Goal: Check status: Check status

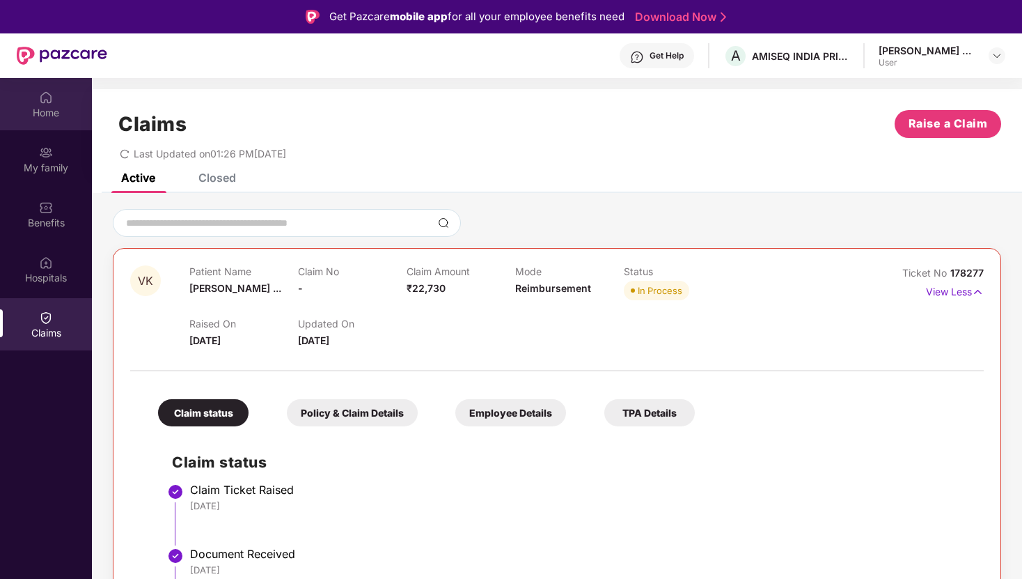
scroll to position [78, 0]
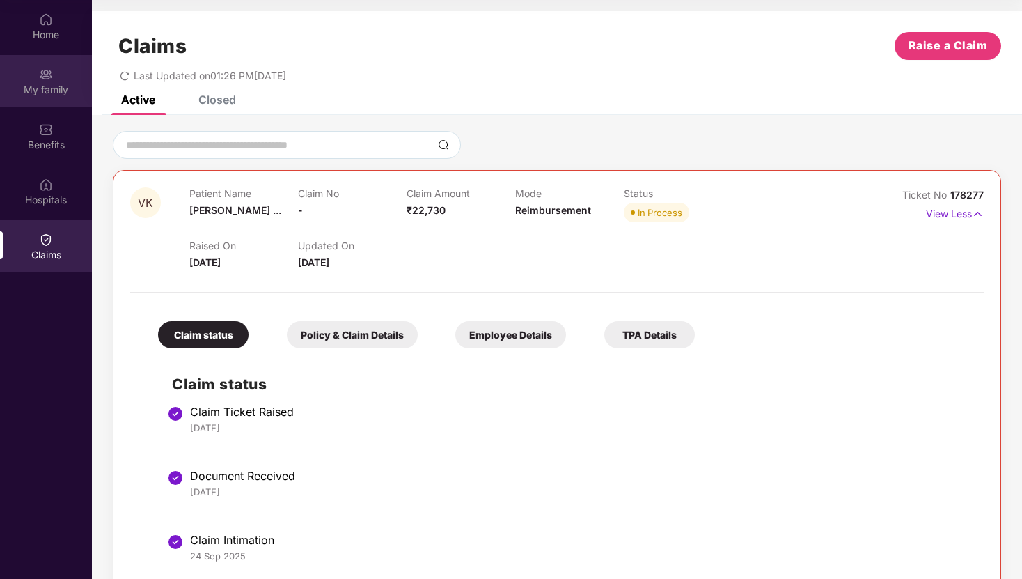
click at [38, 71] on div "My family" at bounding box center [46, 81] width 92 height 52
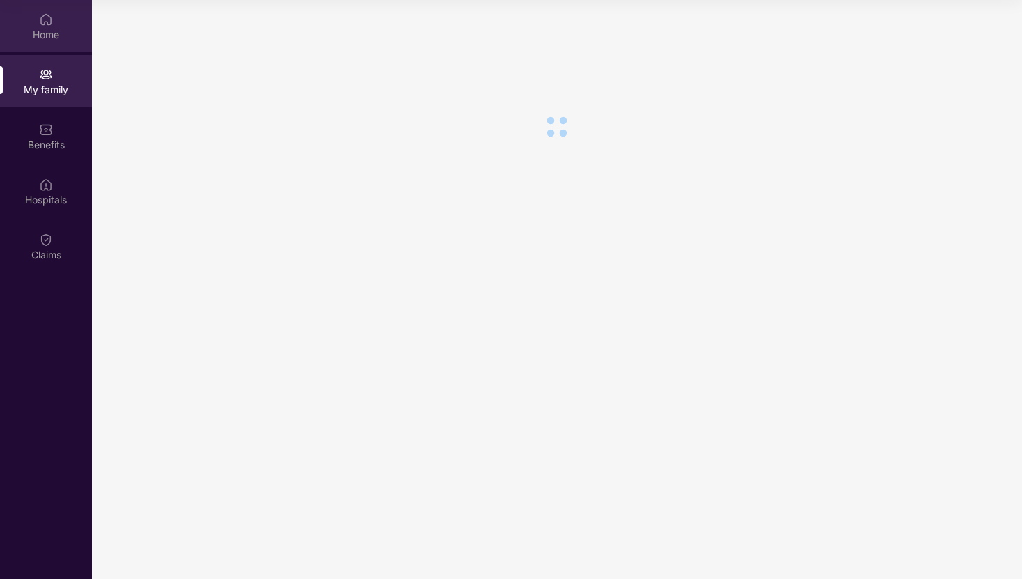
click at [50, 29] on div "Home" at bounding box center [46, 35] width 92 height 14
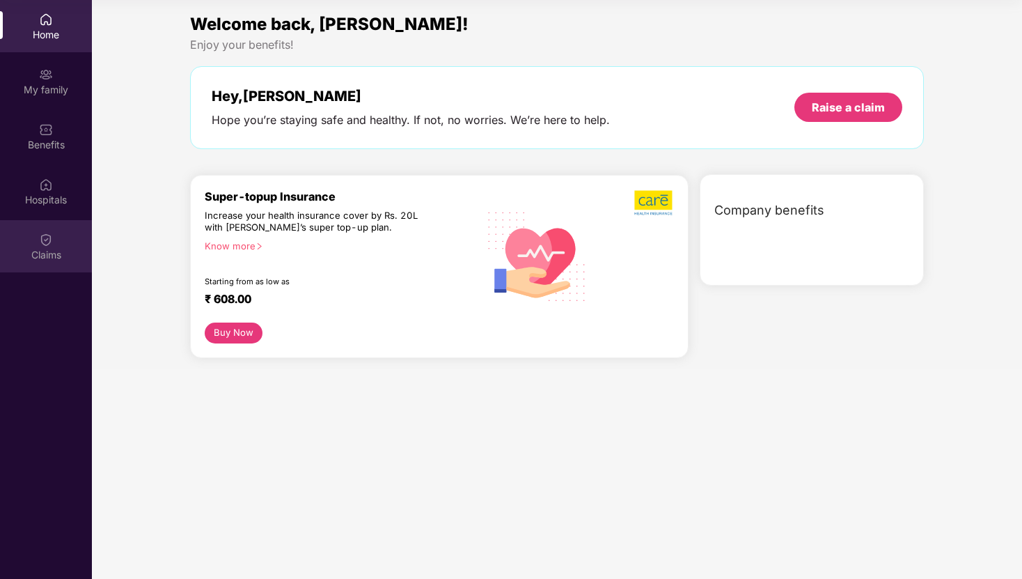
click at [52, 251] on div "Claims" at bounding box center [46, 255] width 92 height 14
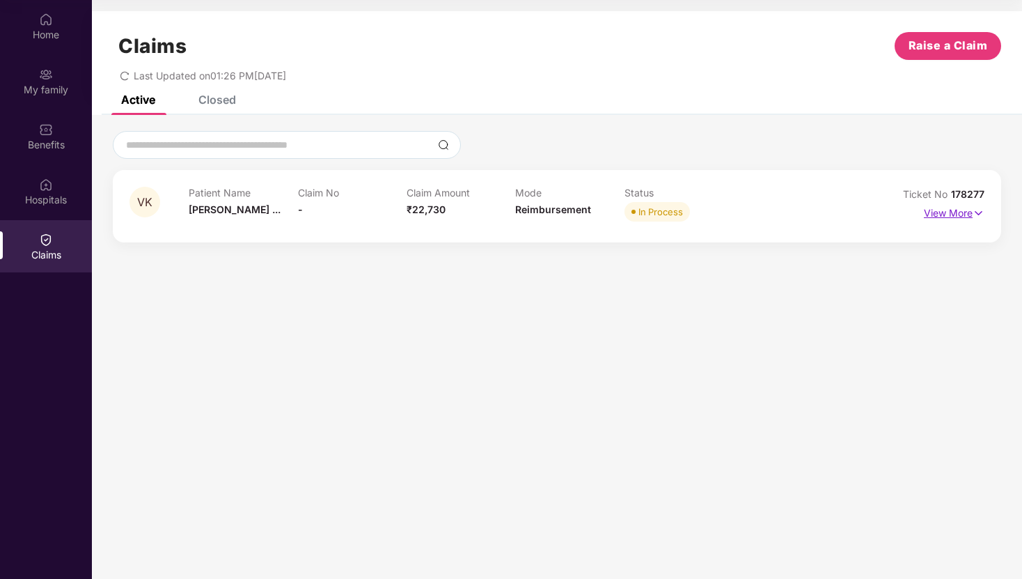
click at [955, 218] on p "View More" at bounding box center [954, 211] width 61 height 19
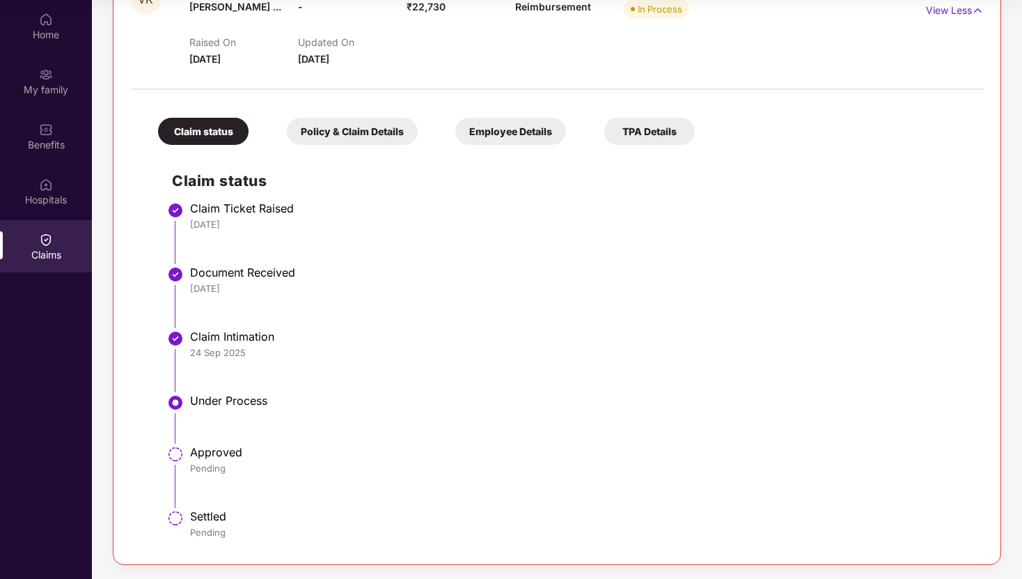
scroll to position [0, 0]
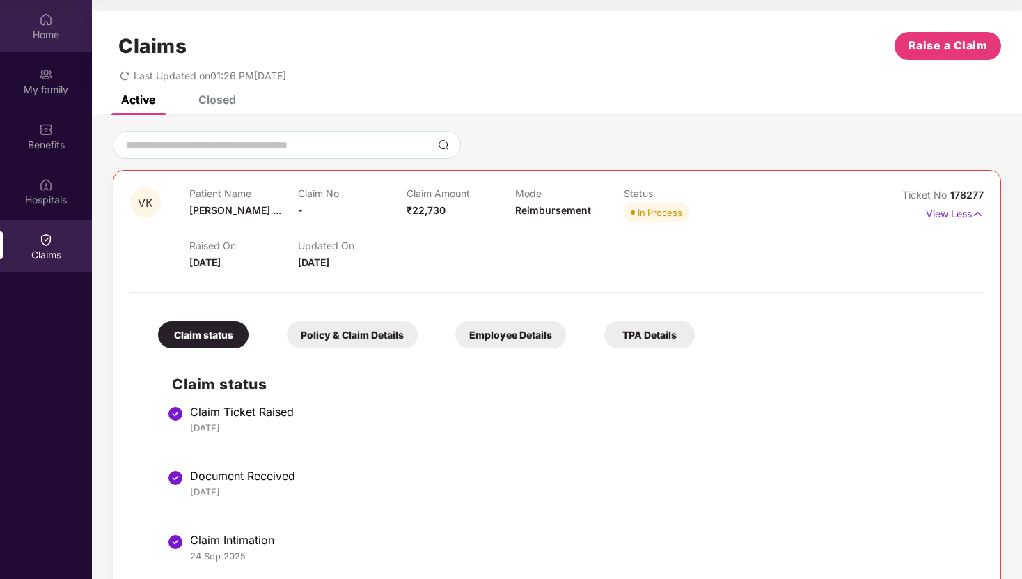
click at [28, 24] on div "Home" at bounding box center [46, 26] width 92 height 52
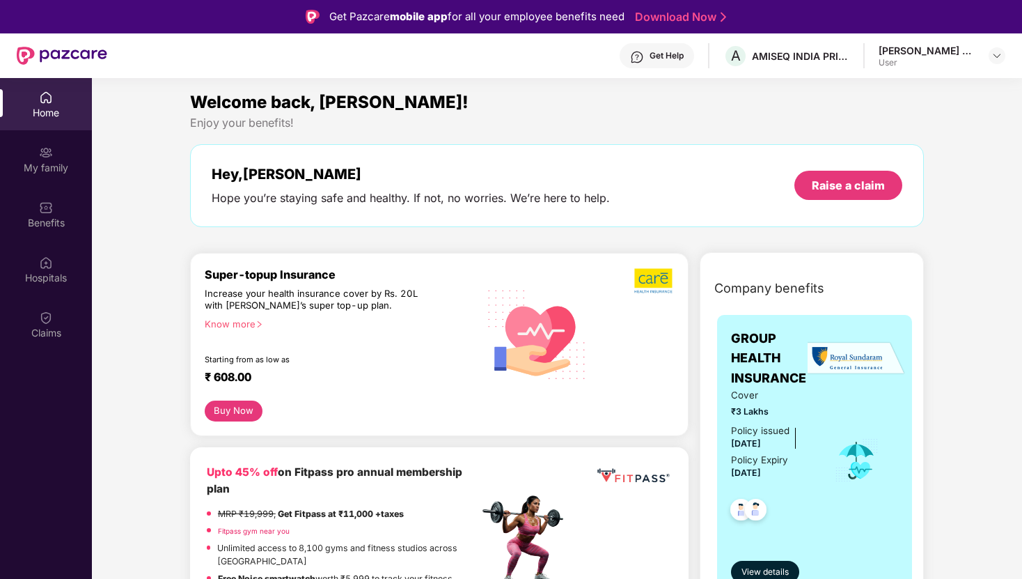
click at [684, 61] on div "Get Help" at bounding box center [667, 55] width 34 height 11
click at [513, 111] on div "Welcome back, [PERSON_NAME]!" at bounding box center [557, 102] width 734 height 26
click at [684, 55] on div "Get Help" at bounding box center [667, 55] width 34 height 11
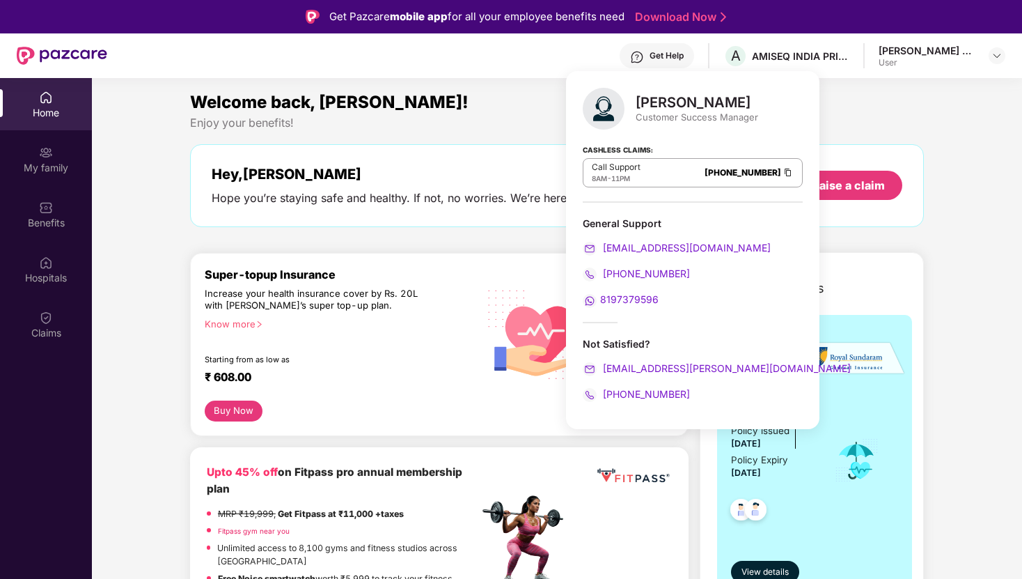
click at [609, 298] on span "8197379596" at bounding box center [629, 299] width 58 height 12
click at [631, 301] on span "8197379596" at bounding box center [629, 299] width 58 height 12
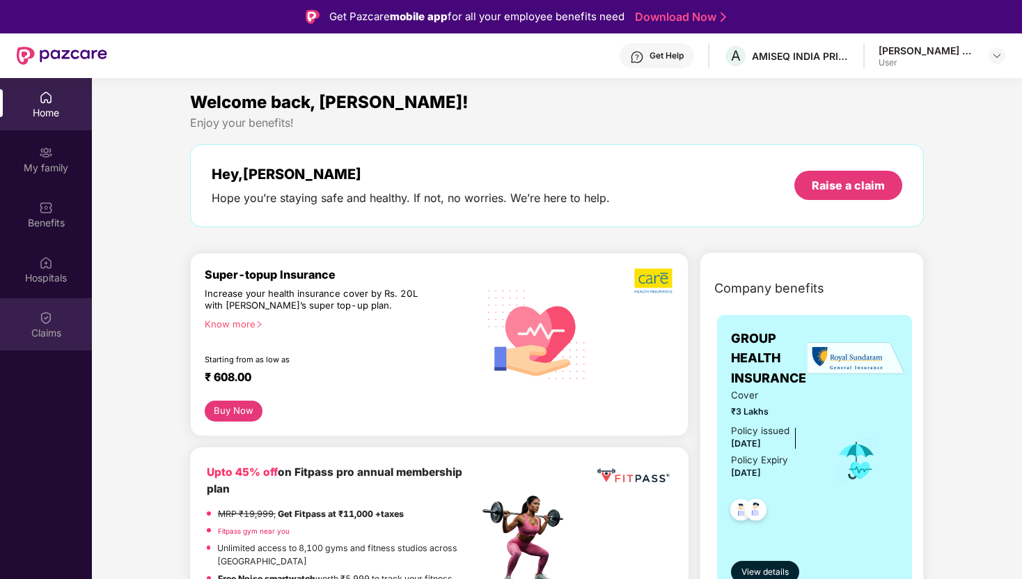
click at [35, 337] on div "Claims" at bounding box center [46, 333] width 92 height 14
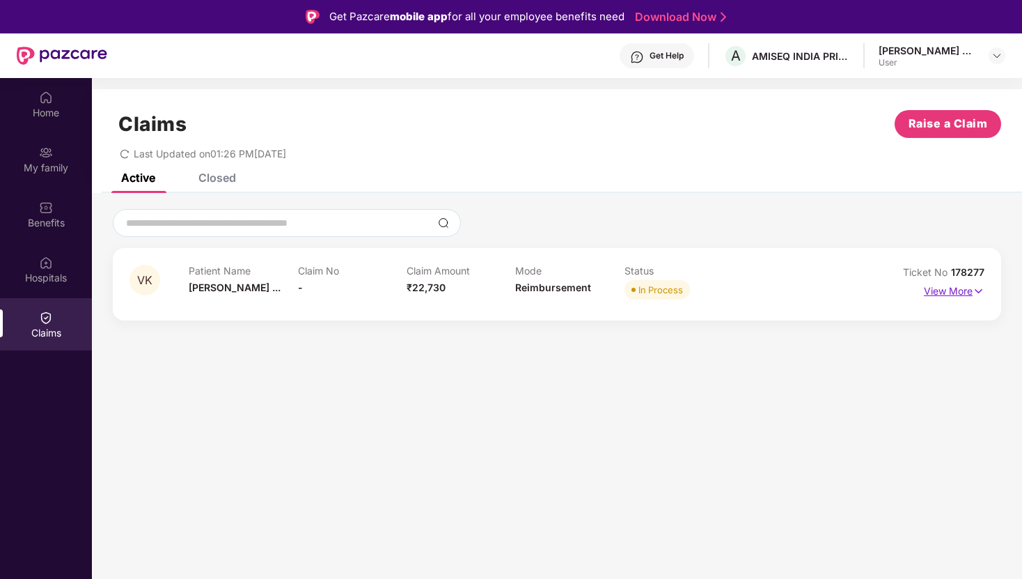
click at [968, 291] on p "View More" at bounding box center [954, 289] width 61 height 19
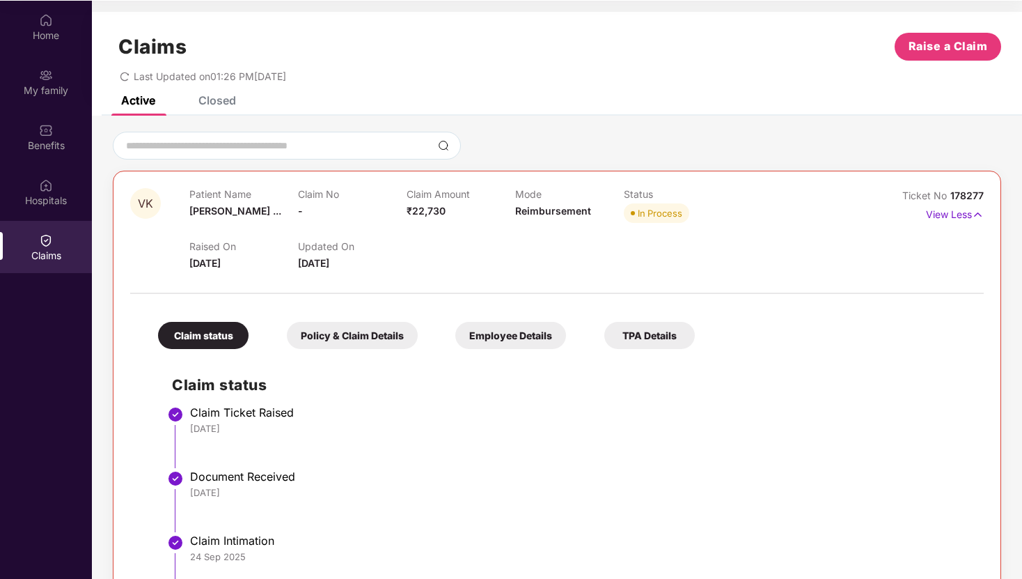
scroll to position [203, 0]
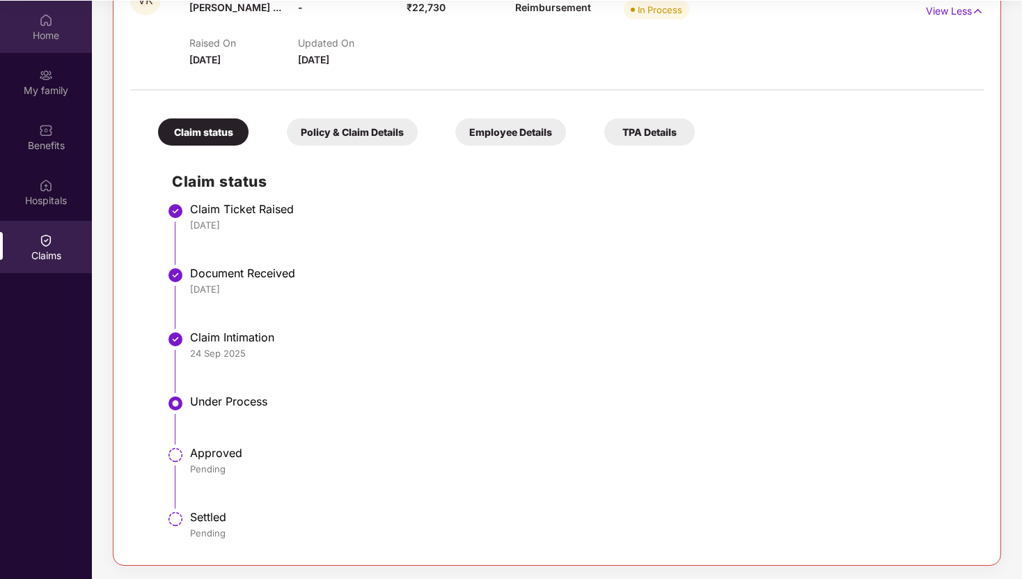
click at [61, 30] on div "Home" at bounding box center [46, 36] width 92 height 14
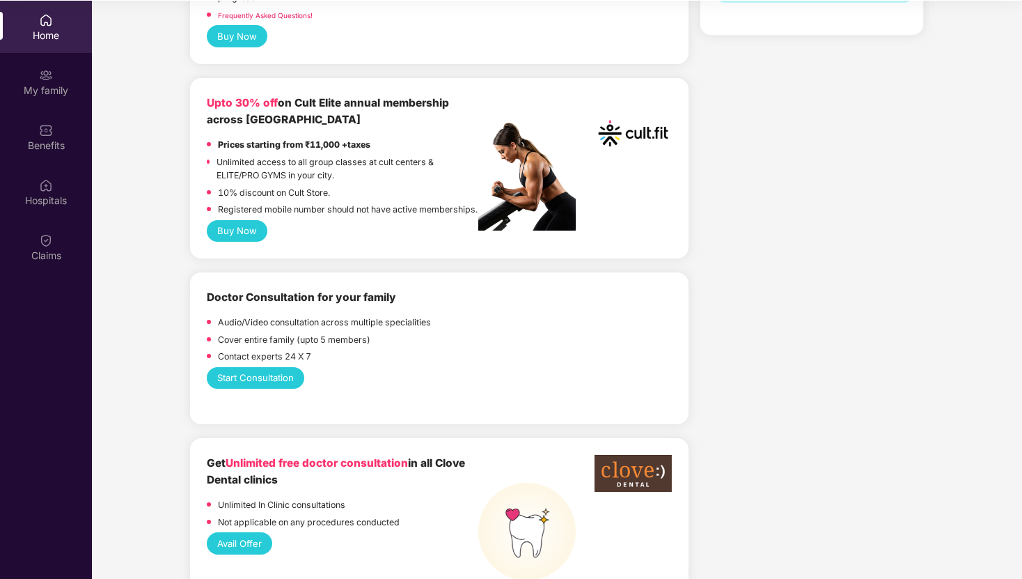
scroll to position [622, 0]
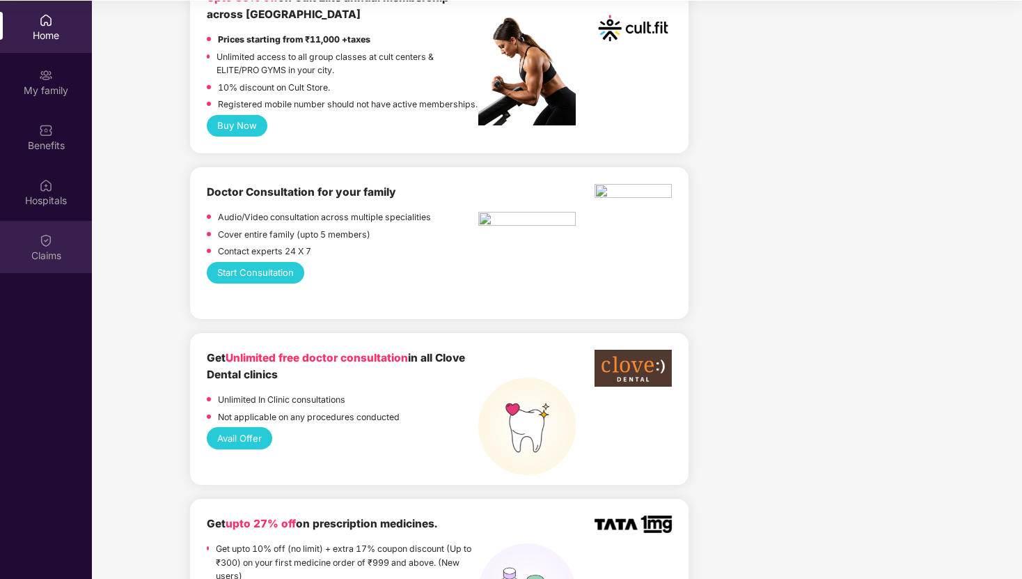
click at [58, 255] on div "Claims" at bounding box center [46, 256] width 92 height 14
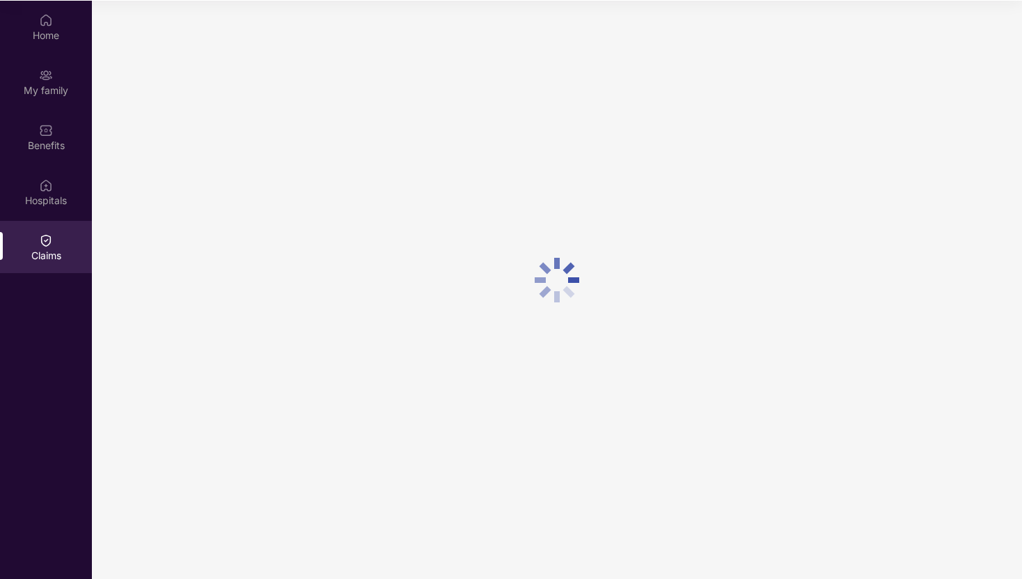
scroll to position [78, 0]
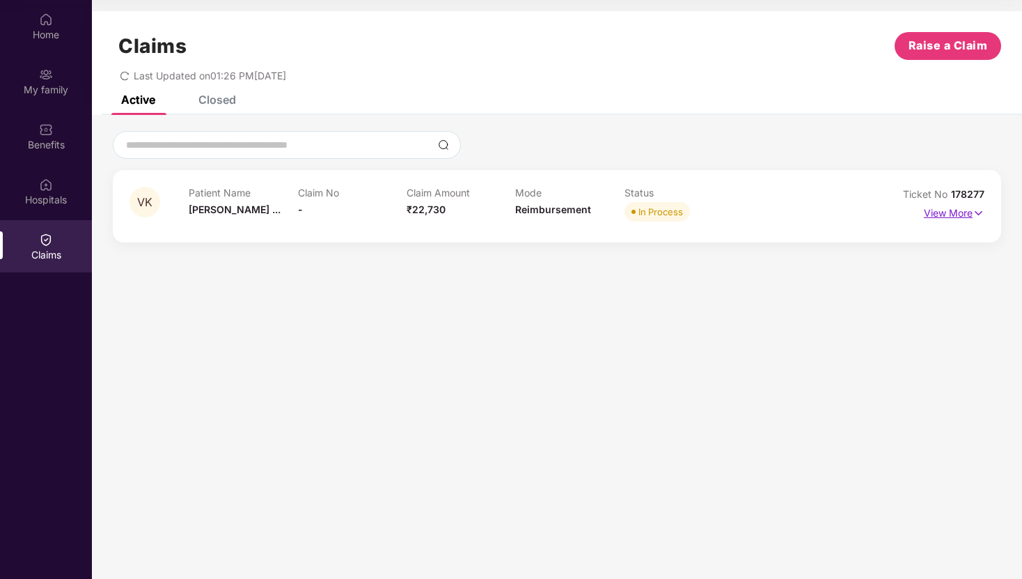
click at [975, 214] on img at bounding box center [979, 212] width 12 height 15
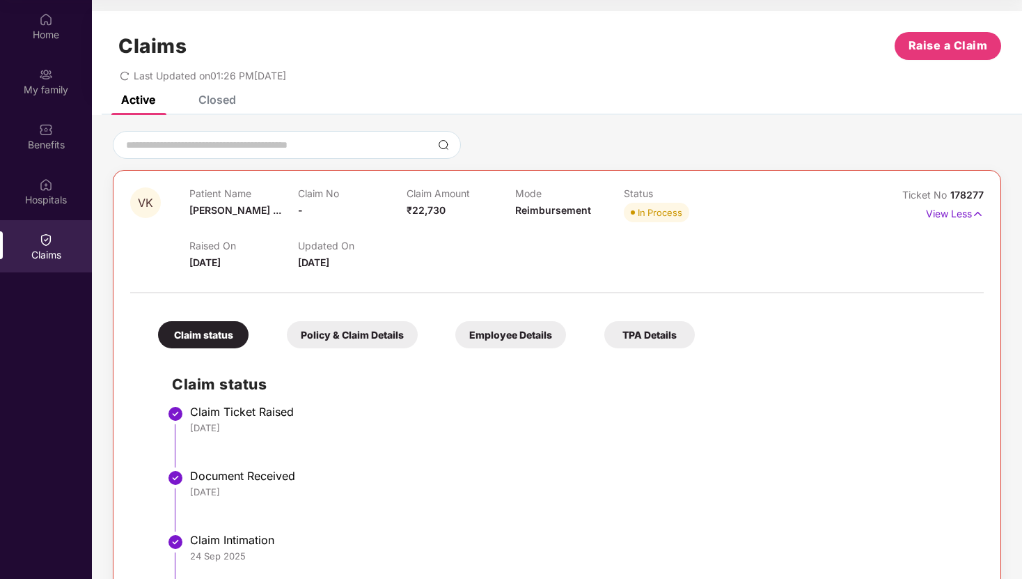
scroll to position [203, 0]
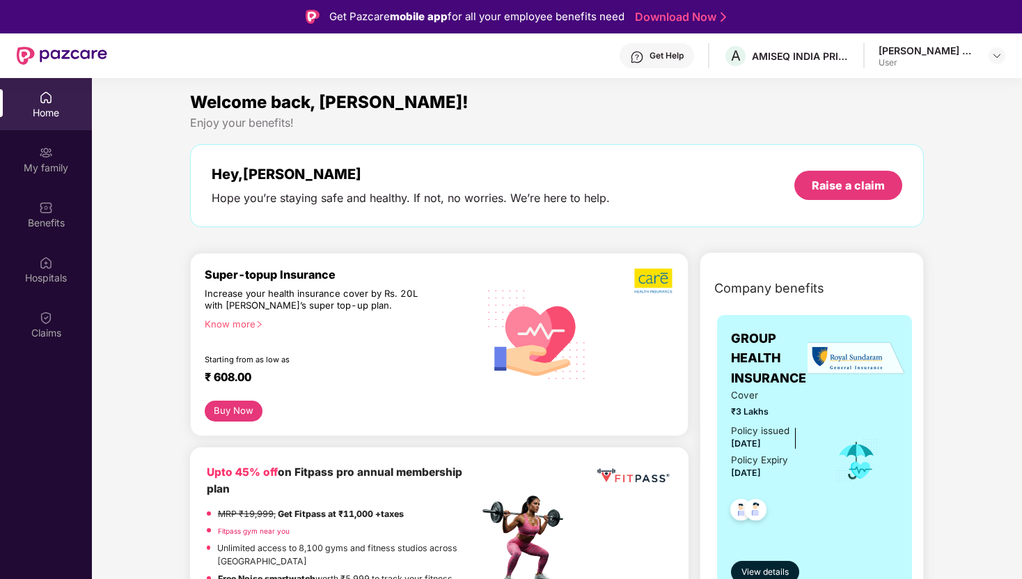
scroll to position [78, 0]
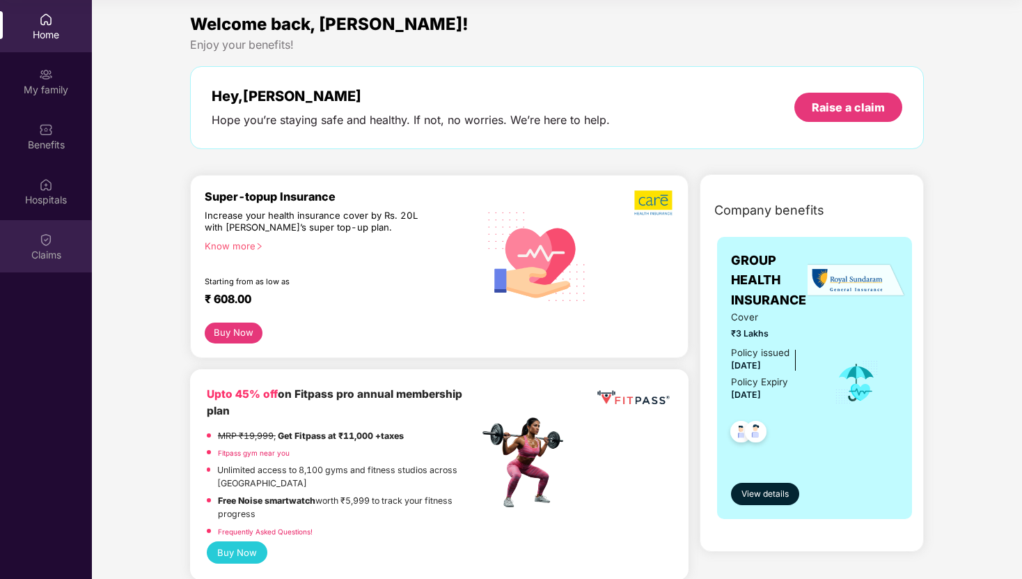
click at [64, 240] on div "Claims" at bounding box center [46, 246] width 92 height 52
